Goal: Complete application form

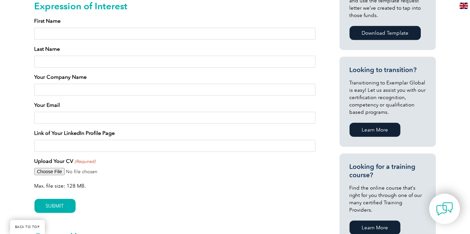
scroll to position [372, 0]
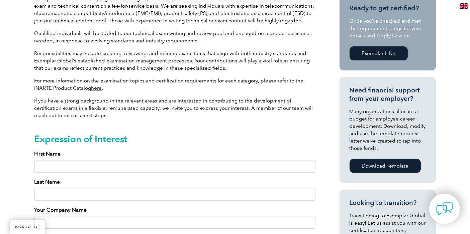
scroll to position [223, 0]
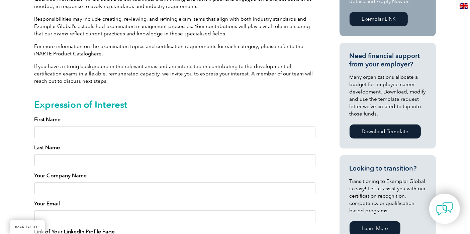
click at [87, 130] on input "First Name" at bounding box center [174, 132] width 281 height 12
type input "M"
type input "[PERSON_NAME] TEST"
click at [69, 160] on input "Last Name" at bounding box center [174, 161] width 281 height 12
type input "[PERSON_NAME]"
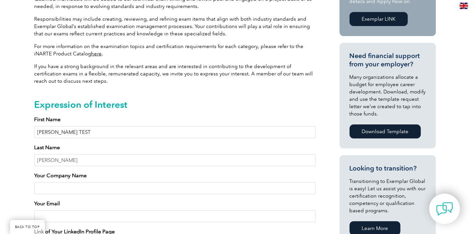
click at [48, 132] on input "[PERSON_NAME] TEST" at bounding box center [174, 132] width 281 height 12
type input "TEST"
click at [64, 186] on input "Your Company Name" at bounding box center [174, 189] width 281 height 12
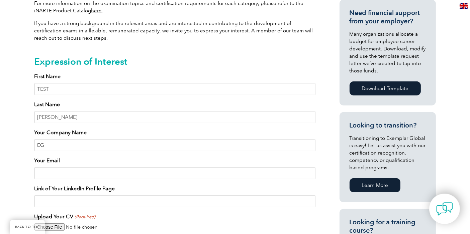
scroll to position [297, 0]
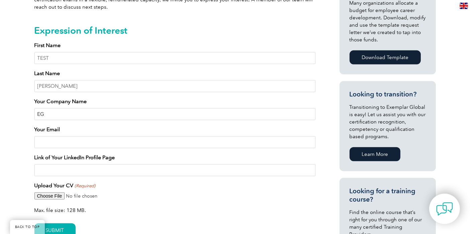
type input "EG"
click at [74, 140] on input "Your Email" at bounding box center [174, 142] width 281 height 12
type input "[EMAIL_ADDRESS][DOMAIN_NAME]"
click at [64, 170] on input "Link of Your LinkedIn Profile Page" at bounding box center [174, 171] width 281 height 12
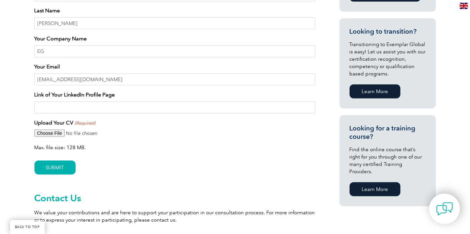
scroll to position [372, 0]
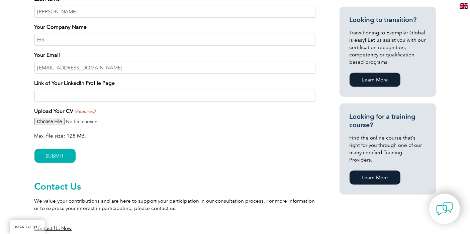
click at [49, 121] on input "Upload Your CV (Required)" at bounding box center [174, 121] width 281 height 7
type input "C:\fakepath\EG Auditor [DATE].pdf"
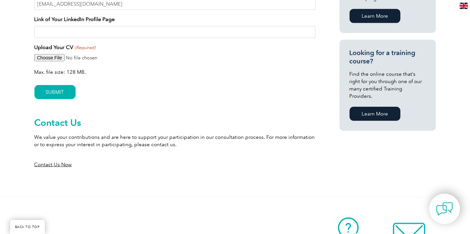
scroll to position [446, 0]
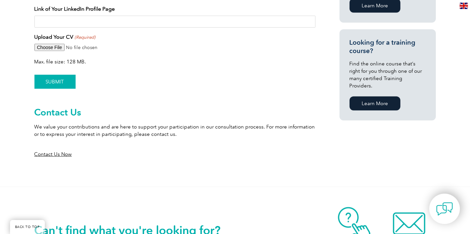
click at [56, 79] on input "SUBMIT" at bounding box center [54, 82] width 41 height 14
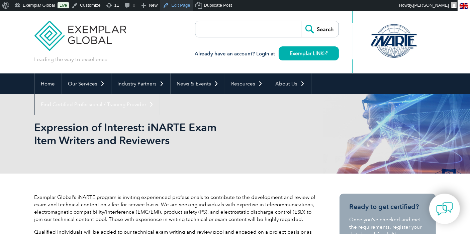
click at [177, 4] on link "Edit Page" at bounding box center [176, 5] width 32 height 11
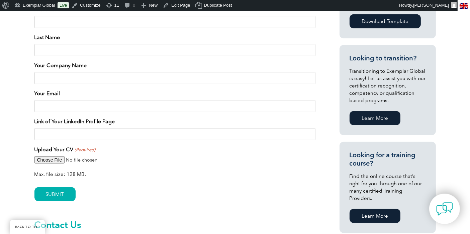
scroll to position [372, 0]
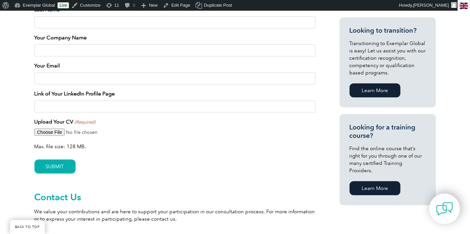
click at [83, 163] on div "SUBMIT" at bounding box center [174, 167] width 281 height 29
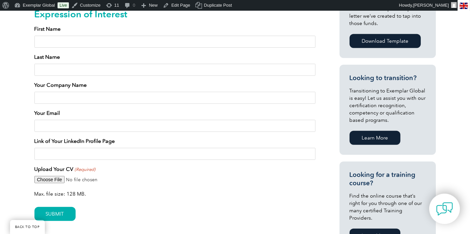
scroll to position [297, 0]
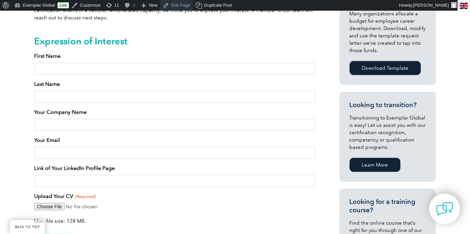
click at [181, 4] on link "Edit Page" at bounding box center [176, 5] width 32 height 11
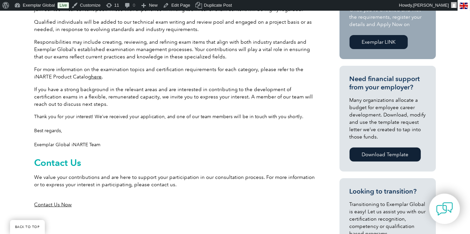
scroll to position [260, 0]
